Goal: Task Accomplishment & Management: Manage account settings

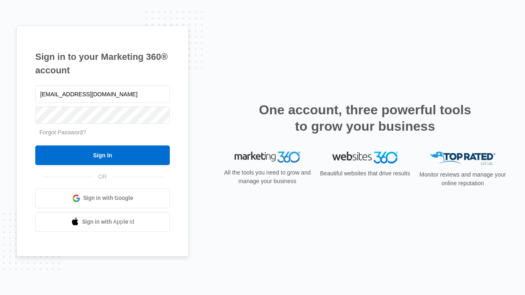
type input "dankie614@gmail.com"
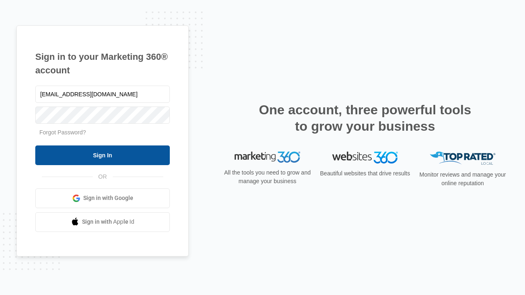
click at [103, 155] on input "Sign In" at bounding box center [102, 156] width 134 height 20
